Goal: Find specific page/section: Find specific page/section

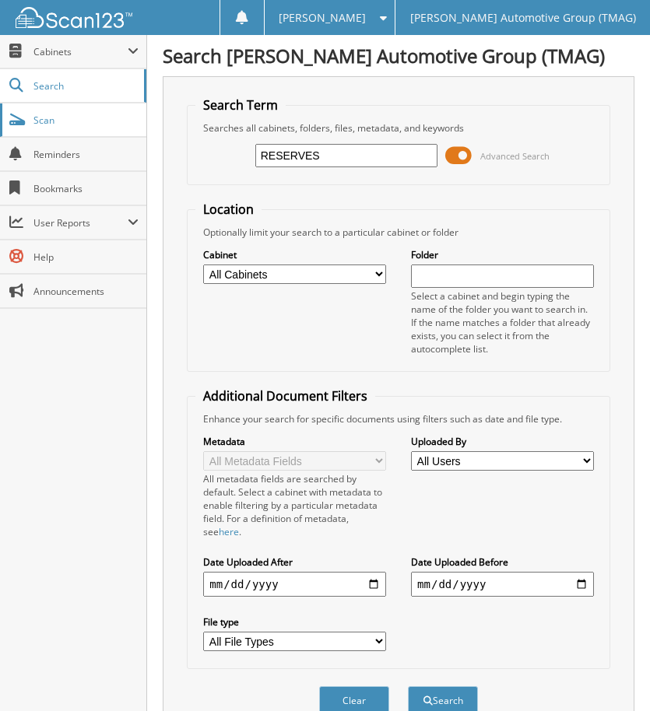
type input "RESERVES"
click at [408, 687] on button "Search" at bounding box center [443, 701] width 70 height 29
click at [80, 115] on span "Scan" at bounding box center [85, 120] width 105 height 13
